Goal: Obtain resource: Download file/media

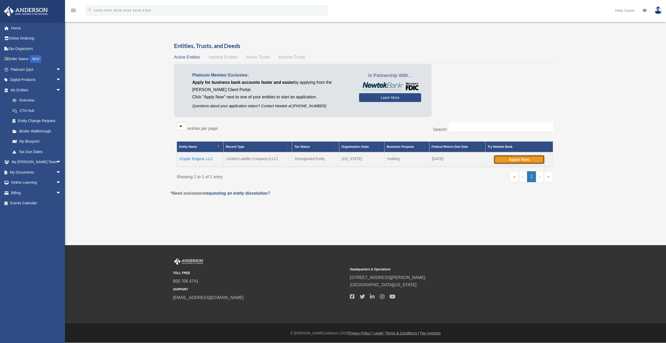
click at [536, 160] on button "Apply Now" at bounding box center [519, 159] width 51 height 9
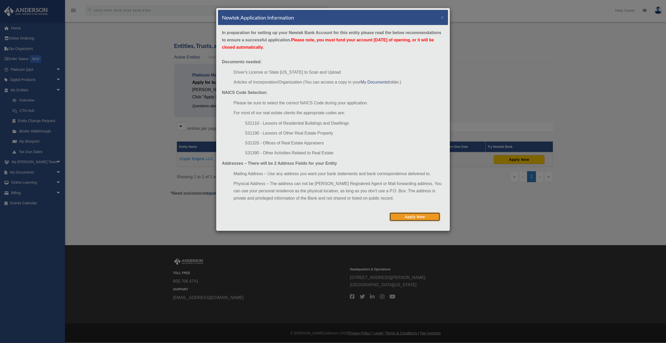
click at [421, 214] on button "Apply Now" at bounding box center [415, 216] width 51 height 9
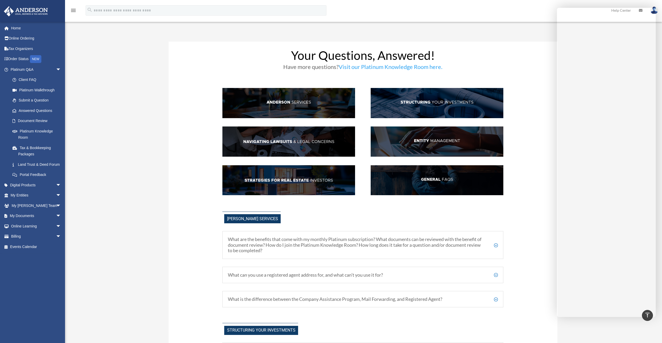
scroll to position [572, 0]
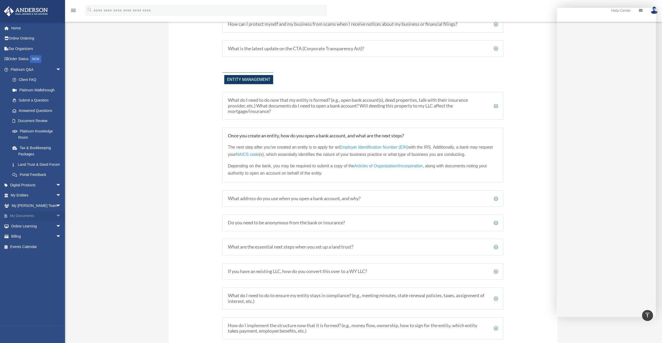
click at [23, 219] on link "My Documents arrow_drop_down" at bounding box center [36, 216] width 65 height 10
click at [56, 221] on span "arrow_drop_down" at bounding box center [61, 216] width 10 height 11
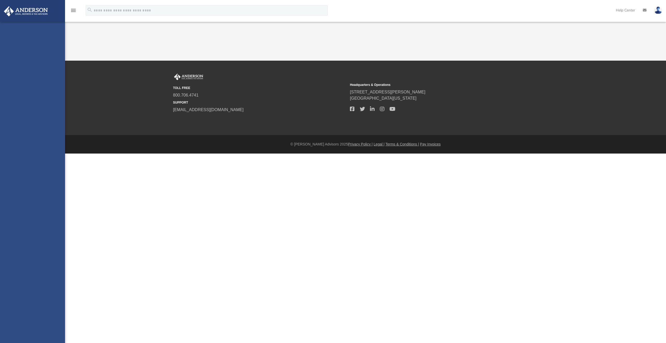
click at [16, 233] on div "orangecrush1979@hotmail.com Sign Out orangecrush1979@hotmail.com Home Online Or…" at bounding box center [32, 193] width 65 height 343
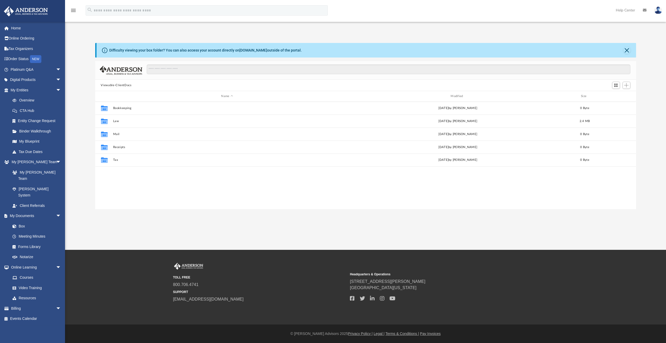
scroll to position [114, 537]
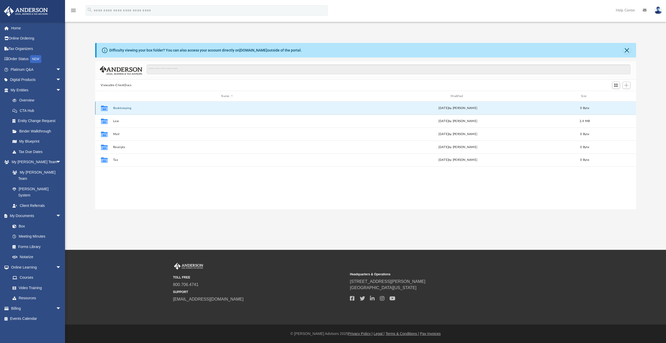
click at [120, 107] on button "Bookkeeping" at bounding box center [227, 107] width 228 height 3
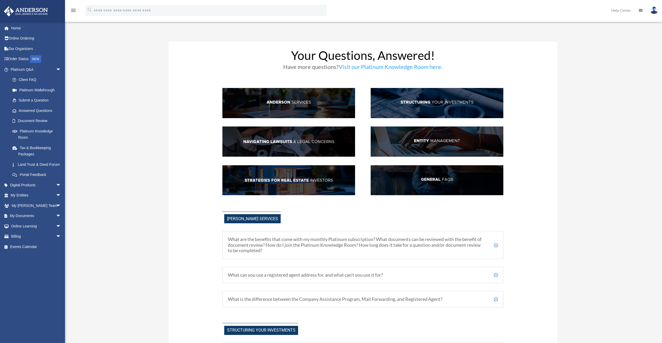
scroll to position [572, 0]
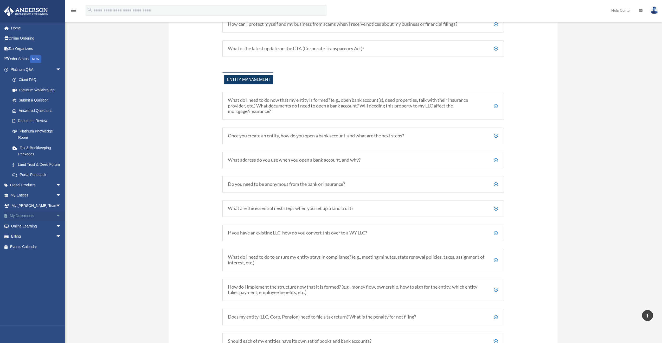
click at [56, 221] on span "arrow_drop_down" at bounding box center [61, 216] width 10 height 11
click at [22, 231] on link "Box" at bounding box center [38, 226] width 62 height 10
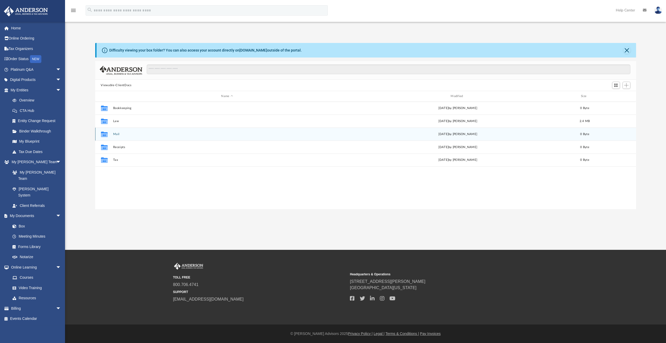
scroll to position [114, 537]
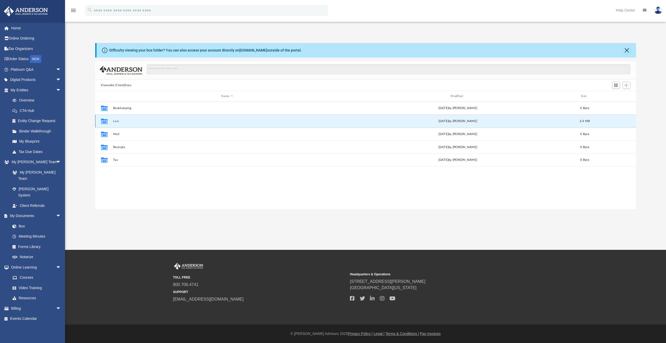
click at [114, 120] on button "Law" at bounding box center [227, 120] width 228 height 3
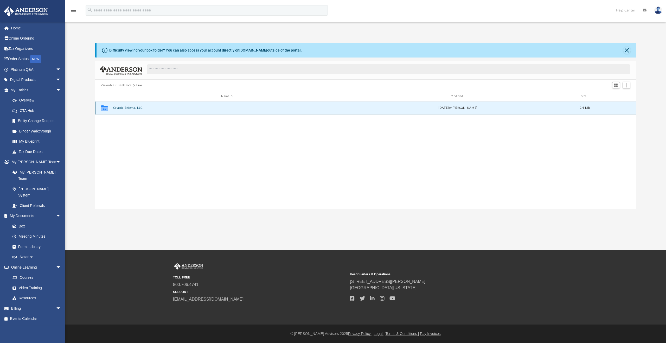
click at [122, 107] on button "Cryptic Enigma, LLC" at bounding box center [227, 107] width 228 height 3
click at [117, 107] on button "Initial Docs" at bounding box center [227, 107] width 228 height 3
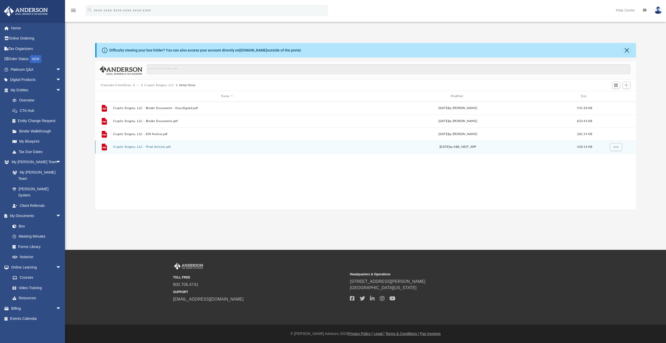
click at [138, 145] on button "Cryptic Enigma, LLC - Filed Articles.pdf" at bounding box center [227, 146] width 228 height 3
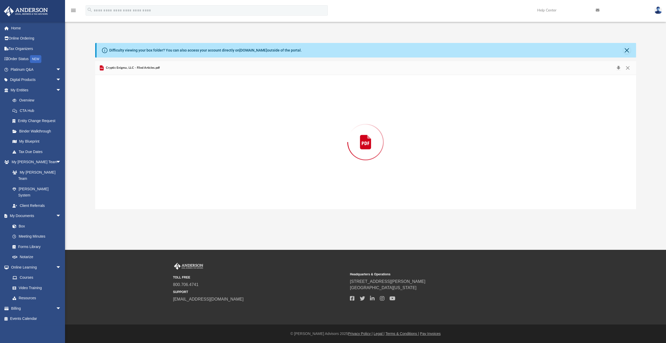
click at [138, 145] on div "Preview" at bounding box center [365, 142] width 541 height 134
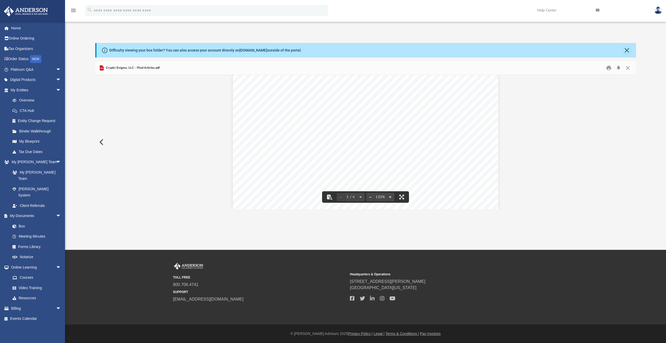
scroll to position [0, 0]
click at [608, 67] on button "Print" at bounding box center [609, 68] width 10 height 8
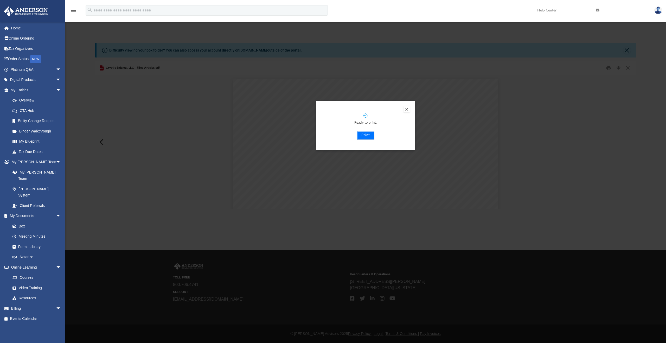
click at [366, 135] on button "Print" at bounding box center [365, 135] width 17 height 8
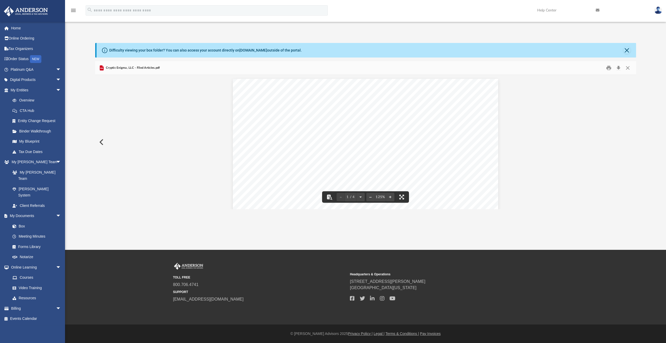
click at [81, 113] on div "Difficulty viewing your box folder? You can also access your account directly o…" at bounding box center [365, 126] width 601 height 166
click at [17, 221] on link "Box" at bounding box center [38, 226] width 62 height 10
click at [83, 30] on div "App [EMAIL_ADDRESS][DOMAIN_NAME] Sign Out [EMAIL_ADDRESS][DOMAIN_NAME] Home Onl…" at bounding box center [333, 118] width 666 height 183
